Goal: Information Seeking & Learning: Find specific fact

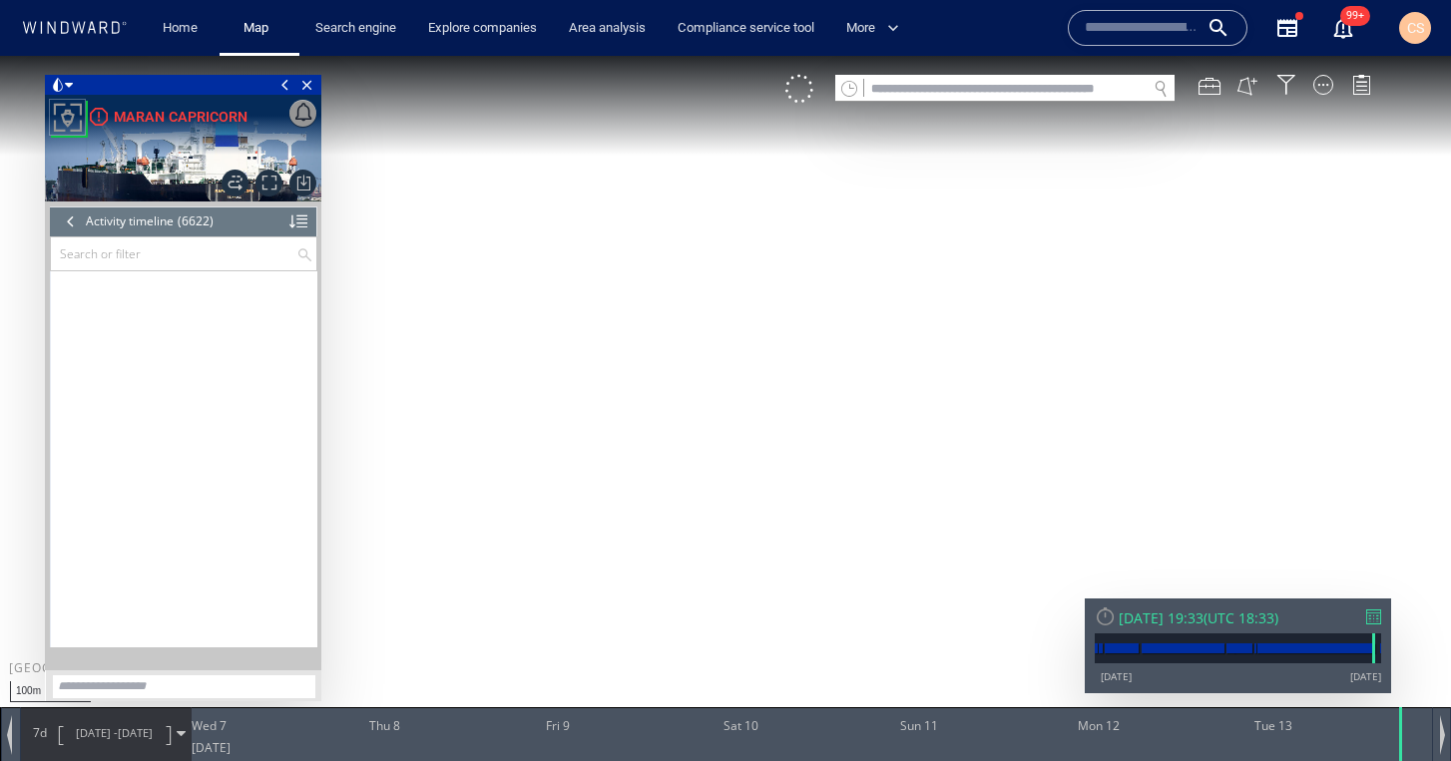
scroll to position [363115, 0]
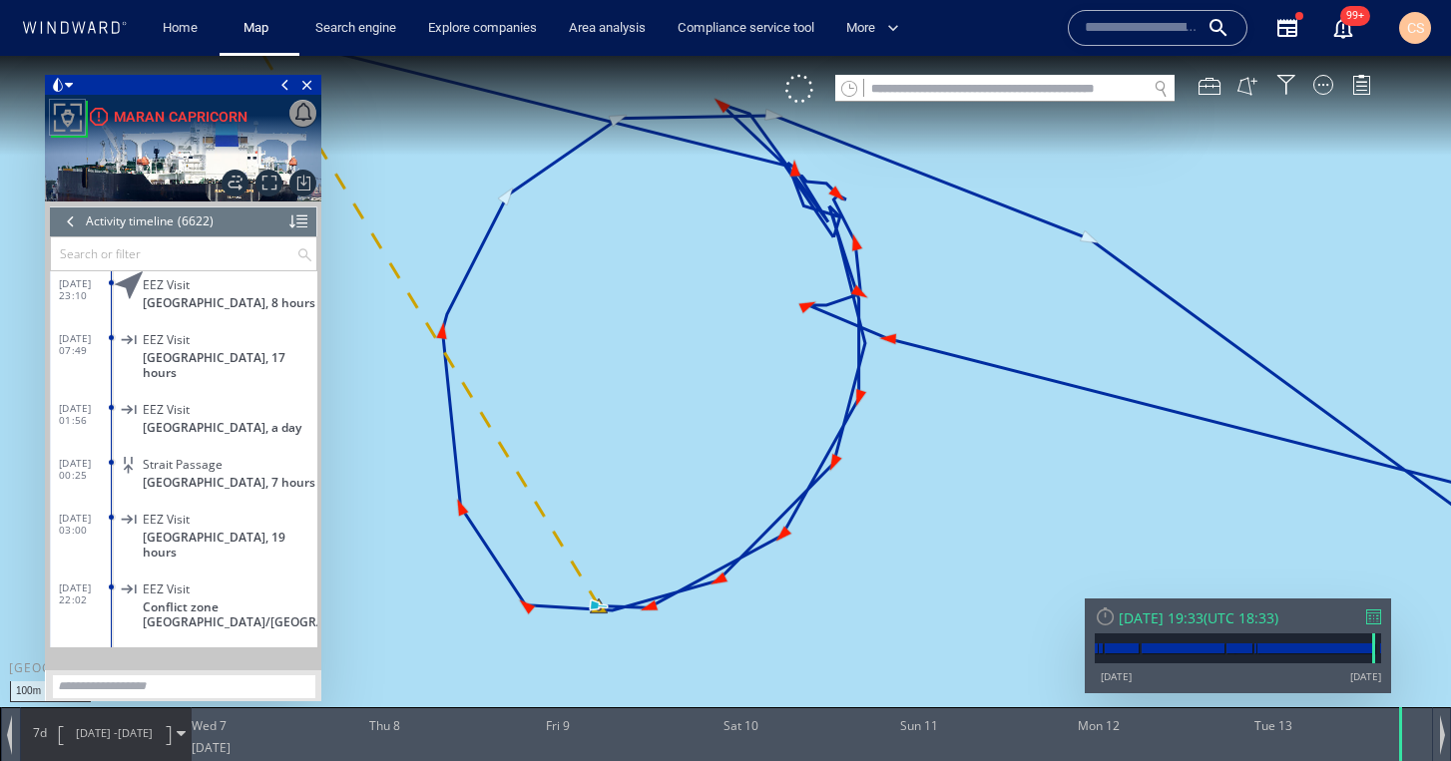
click at [69, 221] on div at bounding box center [71, 222] width 22 height 30
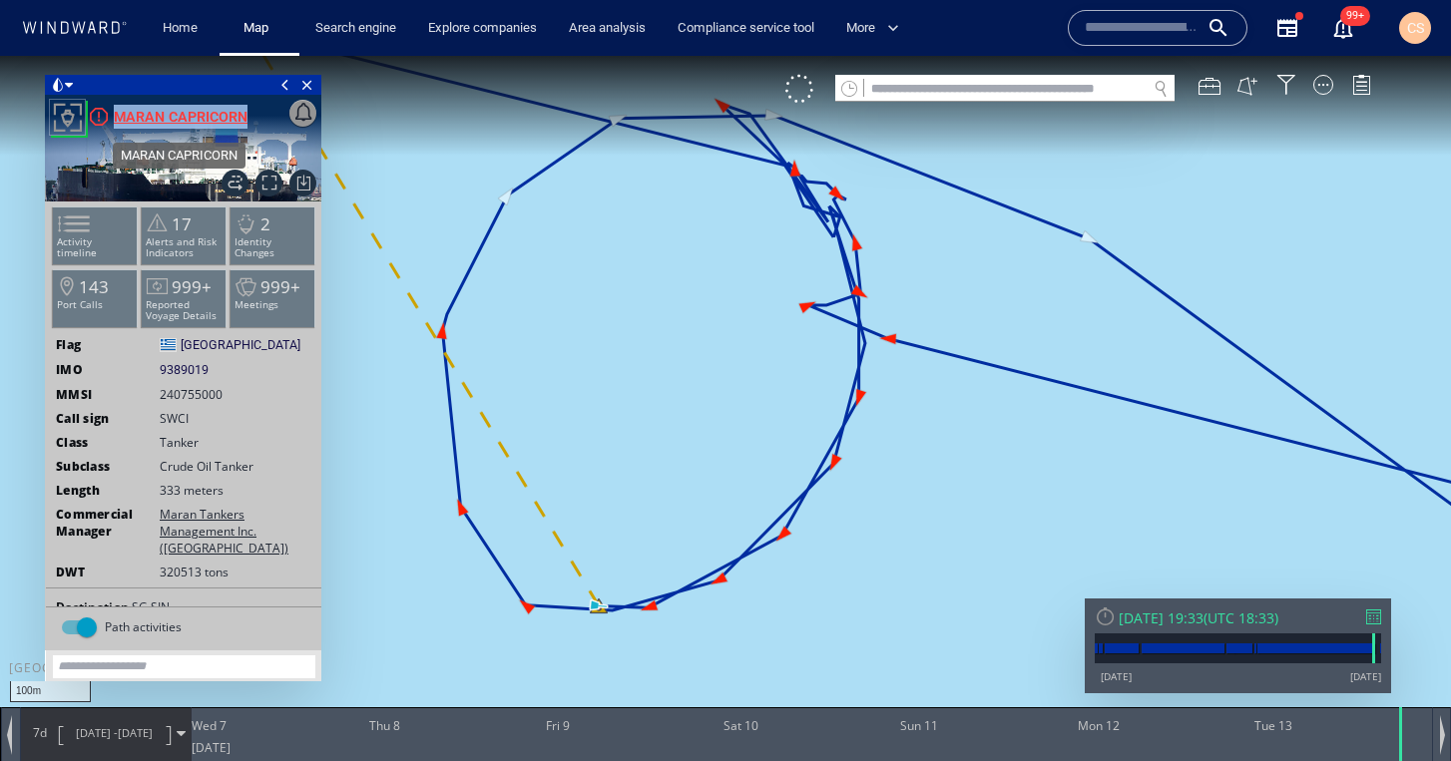
click at [245, 125] on div "Export data Export path positions... Export property changes... Generate vessel…" at bounding box center [183, 148] width 276 height 107
copy div "Export data Export path positions... Export property changes... Generate vessel…"
click at [201, 118] on div "MARAN CAPRICORN" at bounding box center [181, 117] width 134 height 24
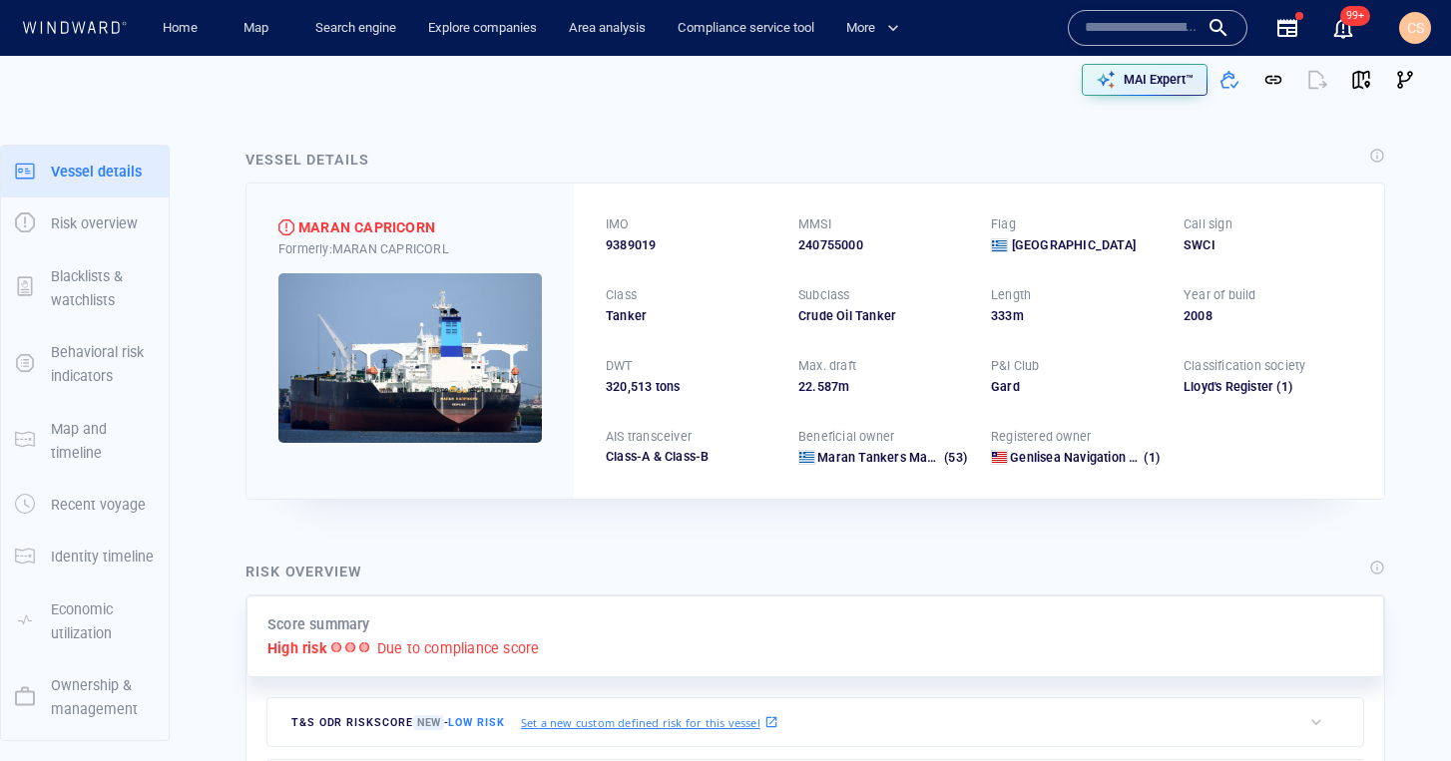
click at [387, 244] on div "Formerly: [PERSON_NAME]" at bounding box center [409, 250] width 263 height 18
click at [416, 250] on div "Formerly: [PERSON_NAME]" at bounding box center [409, 250] width 263 height 18
drag, startPoint x: 604, startPoint y: 244, endPoint x: 661, endPoint y: 247, distance: 57.0
click at [661, 249] on div "IMO 9389019 MMSI 240755000 Flag Greece Call sign SWCI Class Tanker Subclass Cru…" at bounding box center [979, 341] width 810 height 314
copy span "9389019"
